Goal: Task Accomplishment & Management: Use online tool/utility

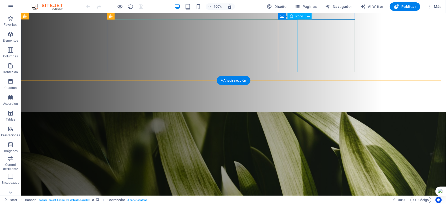
scroll to position [131, 0]
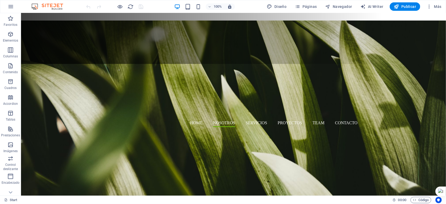
click at [446, 100] on html "IDN11GROUP Start (es) Favoritos Elementos Columnas Contenido Cuadros Accordion …" at bounding box center [223, 102] width 446 height 204
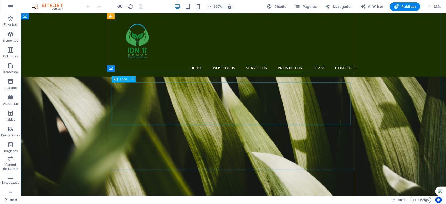
scroll to position [2051, 0]
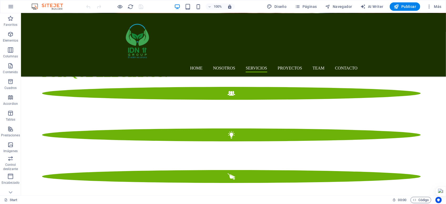
scroll to position [779, 0]
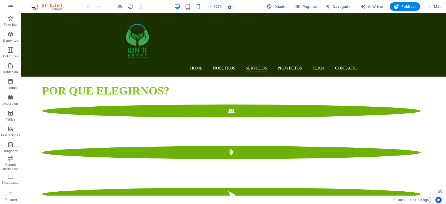
drag, startPoint x: 443, startPoint y: 110, endPoint x: 466, endPoint y: 66, distance: 50.2
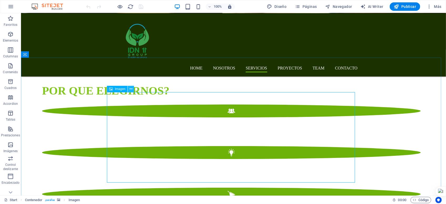
click at [131, 88] on icon at bounding box center [131, 89] width 3 height 6
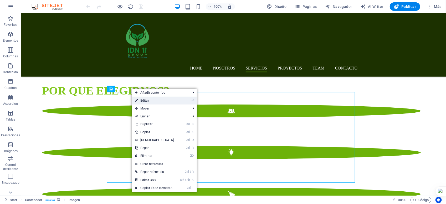
click at [146, 101] on link "⏎ Editar" at bounding box center [154, 100] width 45 height 8
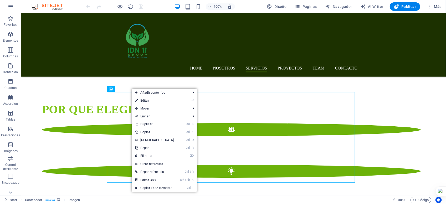
select select "px"
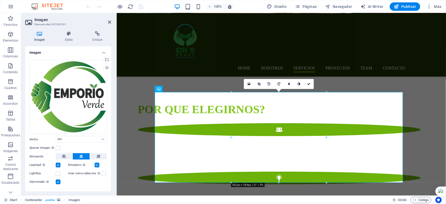
scroll to position [853, 0]
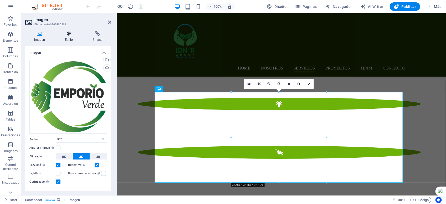
click at [69, 34] on icon at bounding box center [69, 33] width 26 height 5
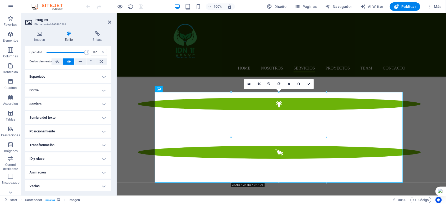
scroll to position [81, 0]
click at [42, 36] on icon at bounding box center [39, 33] width 29 height 5
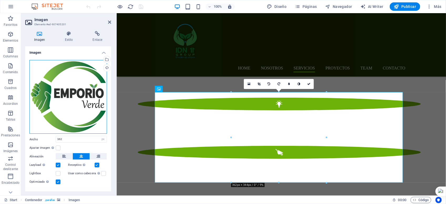
click at [81, 93] on div "Arrastra archivos aquí, haz clic para escoger archivos o selecciona archivos de…" at bounding box center [68, 97] width 78 height 74
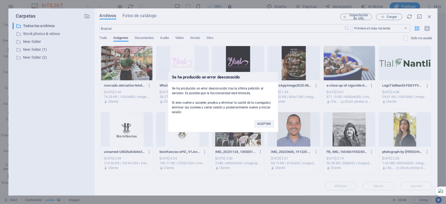
click at [430, 16] on div "Se ha producido un error desconocido Se ha producido un error desconocido tras …" at bounding box center [223, 102] width 446 height 204
click at [430, 16] on icon "button" at bounding box center [429, 17] width 6 height 6
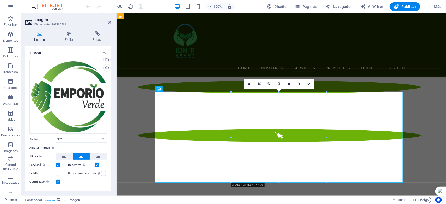
scroll to position [853, 0]
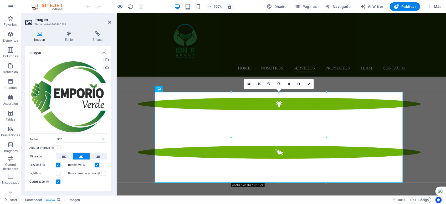
click at [57, 147] on label at bounding box center [58, 147] width 5 height 5
click at [0, 0] on input "Ajustar imagen Ajustar imagen automáticamente a un ancho y alto fijo" at bounding box center [0, 0] width 0 height 0
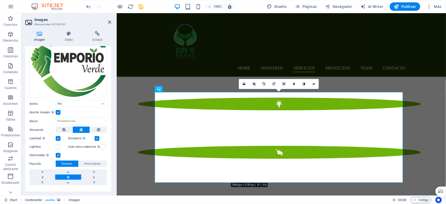
scroll to position [45, 0]
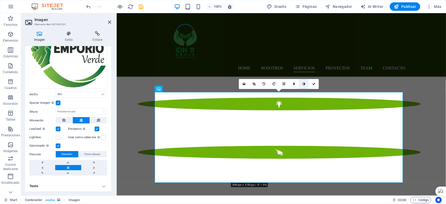
click at [304, 82] on icon at bounding box center [303, 83] width 3 height 3
click at [293, 83] on icon at bounding box center [294, 83] width 2 height 3
click at [293, 83] on link at bounding box center [290, 84] width 10 height 10
click at [293, 83] on icon at bounding box center [294, 83] width 2 height 3
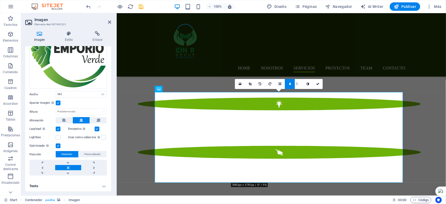
click at [292, 83] on link at bounding box center [290, 84] width 10 height 10
click at [304, 83] on icon at bounding box center [303, 83] width 3 height 3
click at [303, 87] on link at bounding box center [304, 84] width 10 height 10
click at [360, 68] on div "Home NOSOTROS Servicios Proyectos Team Contacto" at bounding box center [280, 44] width 329 height 63
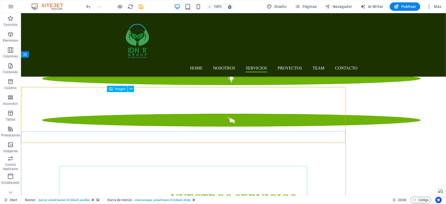
scroll to position [779, 0]
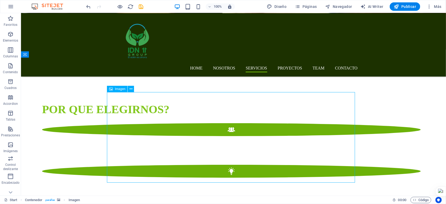
select select "px"
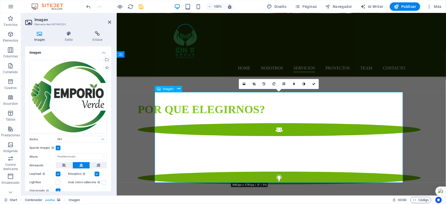
scroll to position [853, 0]
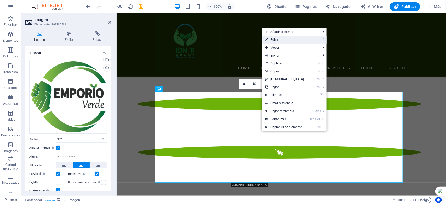
click at [275, 37] on link "⏎ Editar" at bounding box center [284, 40] width 45 height 8
click at [275, 37] on div "Home NOSOTROS Servicios Proyectos Team Contacto" at bounding box center [280, 44] width 329 height 63
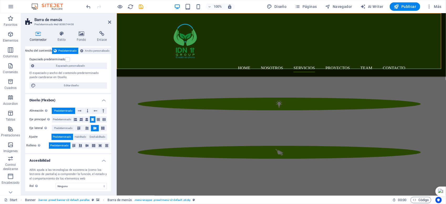
scroll to position [65, 0]
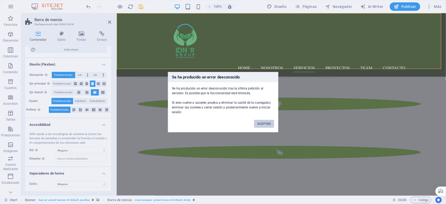
click at [269, 123] on button "ACEPTAR" at bounding box center [264, 124] width 20 height 8
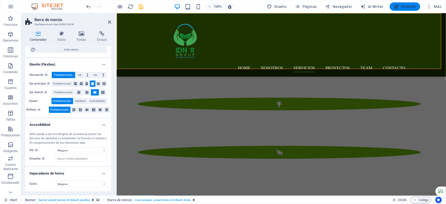
click at [415, 4] on span "Publicar" at bounding box center [405, 6] width 22 height 5
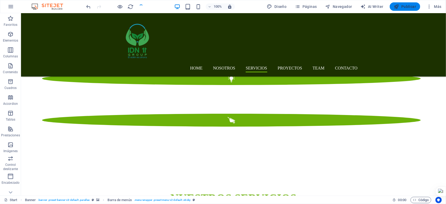
scroll to position [779, 0]
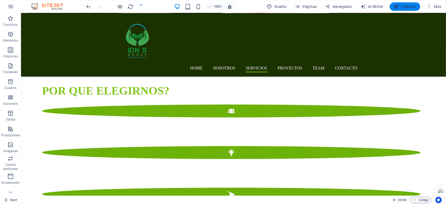
click at [415, 4] on span "Publicar" at bounding box center [405, 6] width 22 height 5
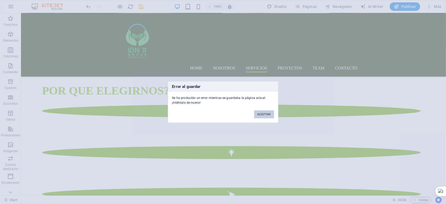
click at [265, 116] on button "ACEPTAR" at bounding box center [264, 114] width 20 height 8
